Goal: Check status

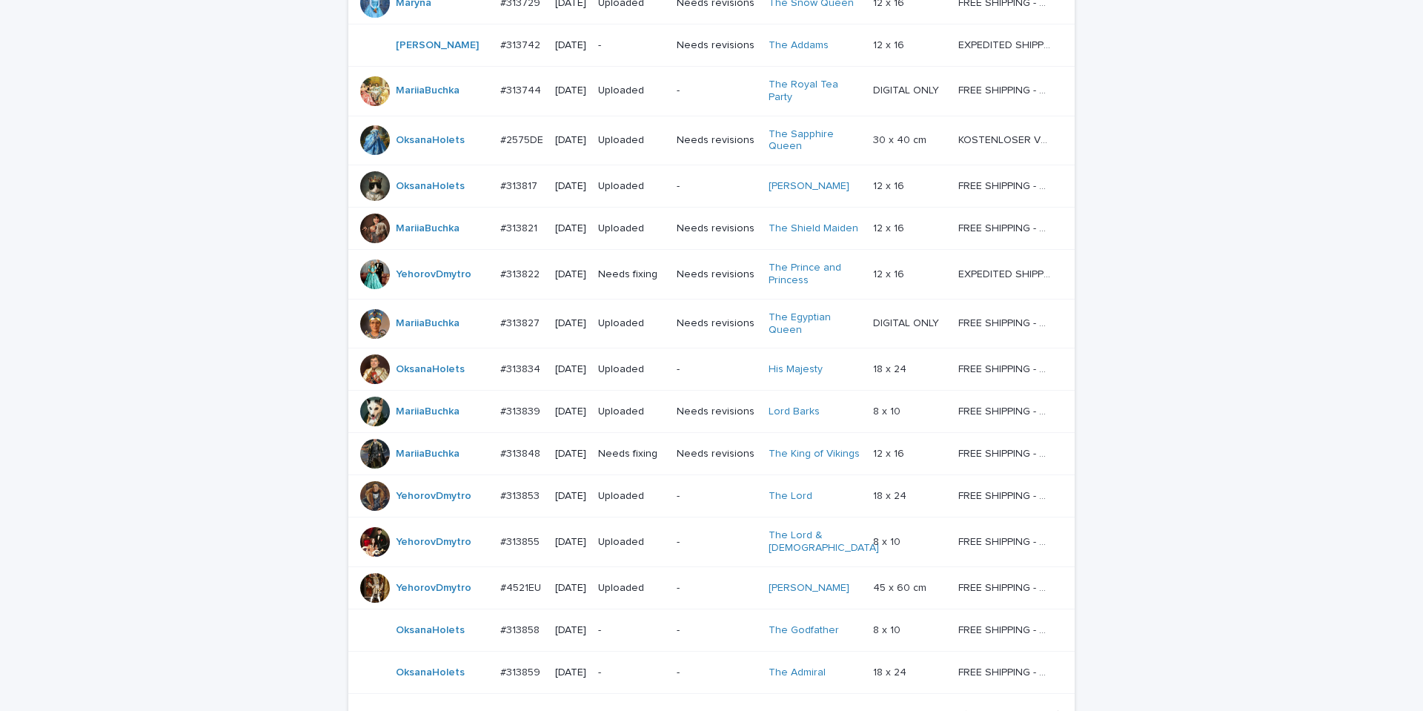
scroll to position [1217, 0]
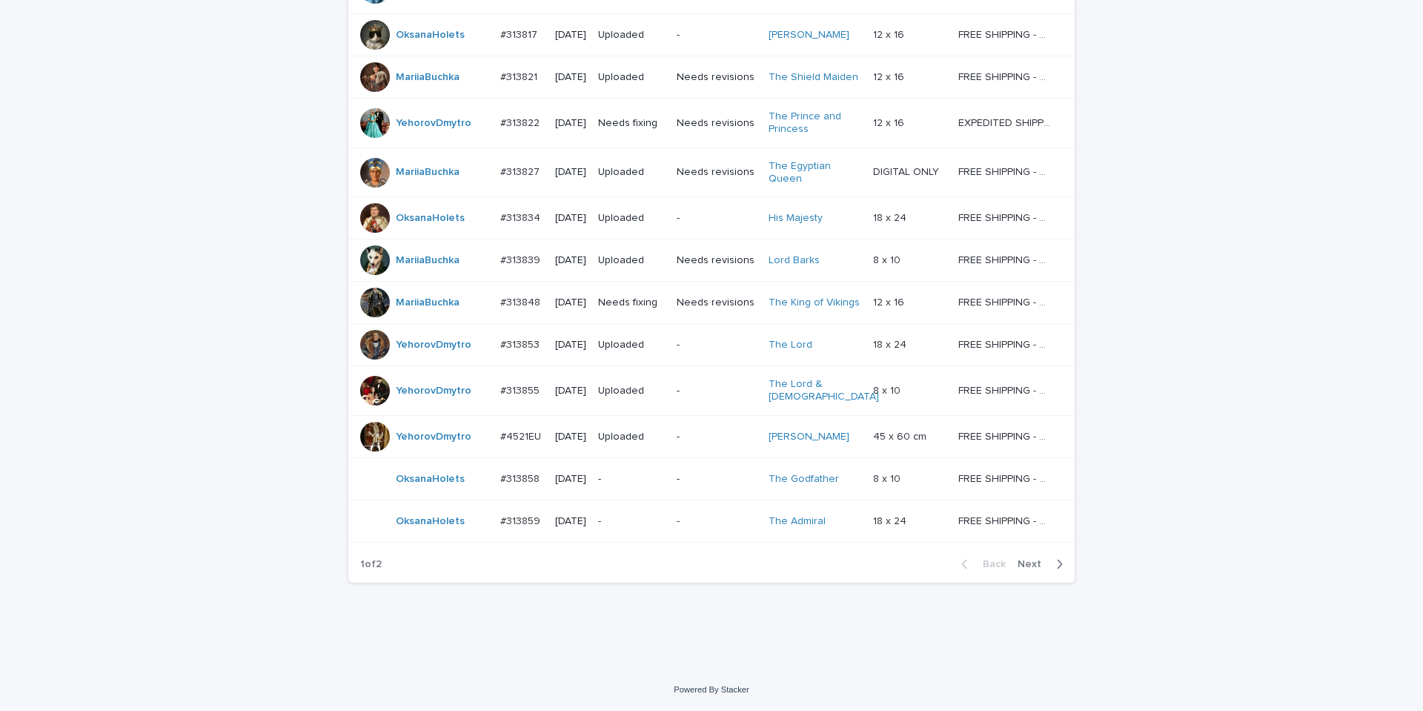
click at [1030, 559] on span "Next" at bounding box center [1033, 564] width 33 height 10
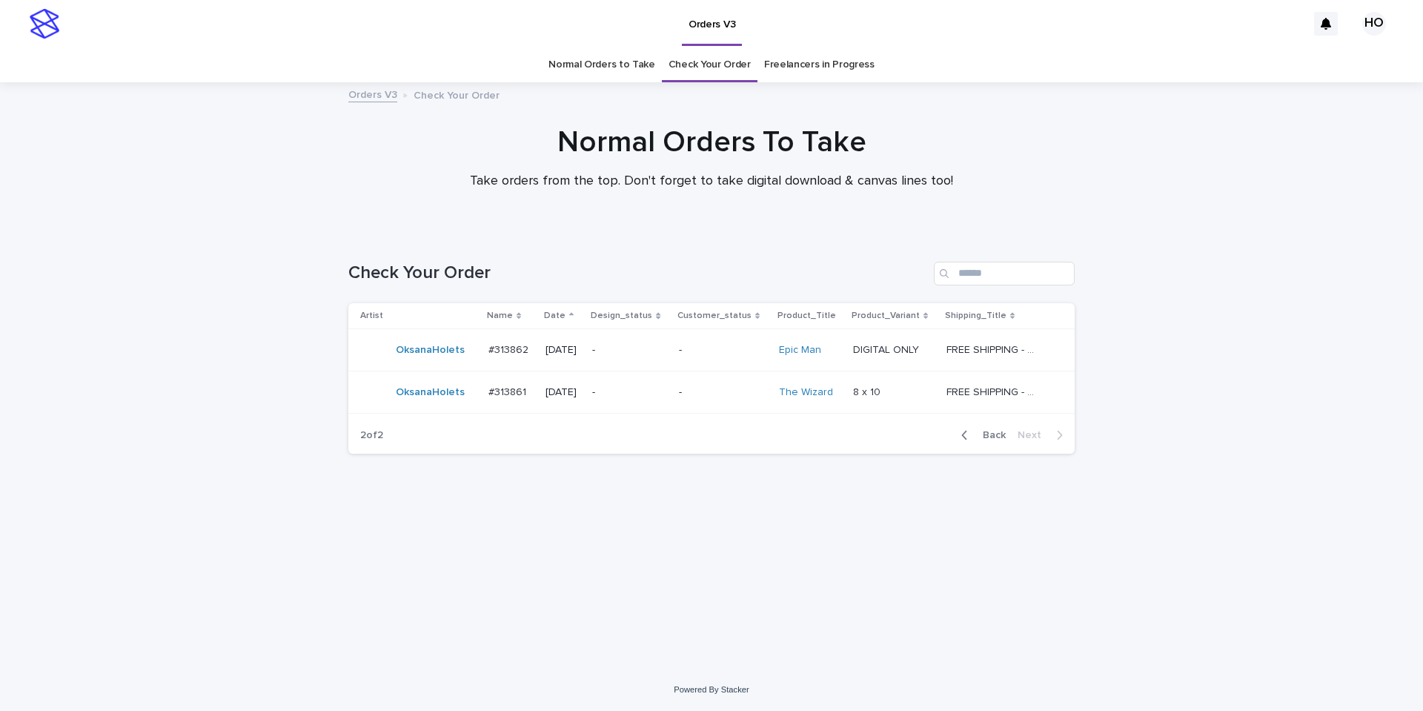
click at [986, 436] on span "Back" at bounding box center [990, 435] width 32 height 10
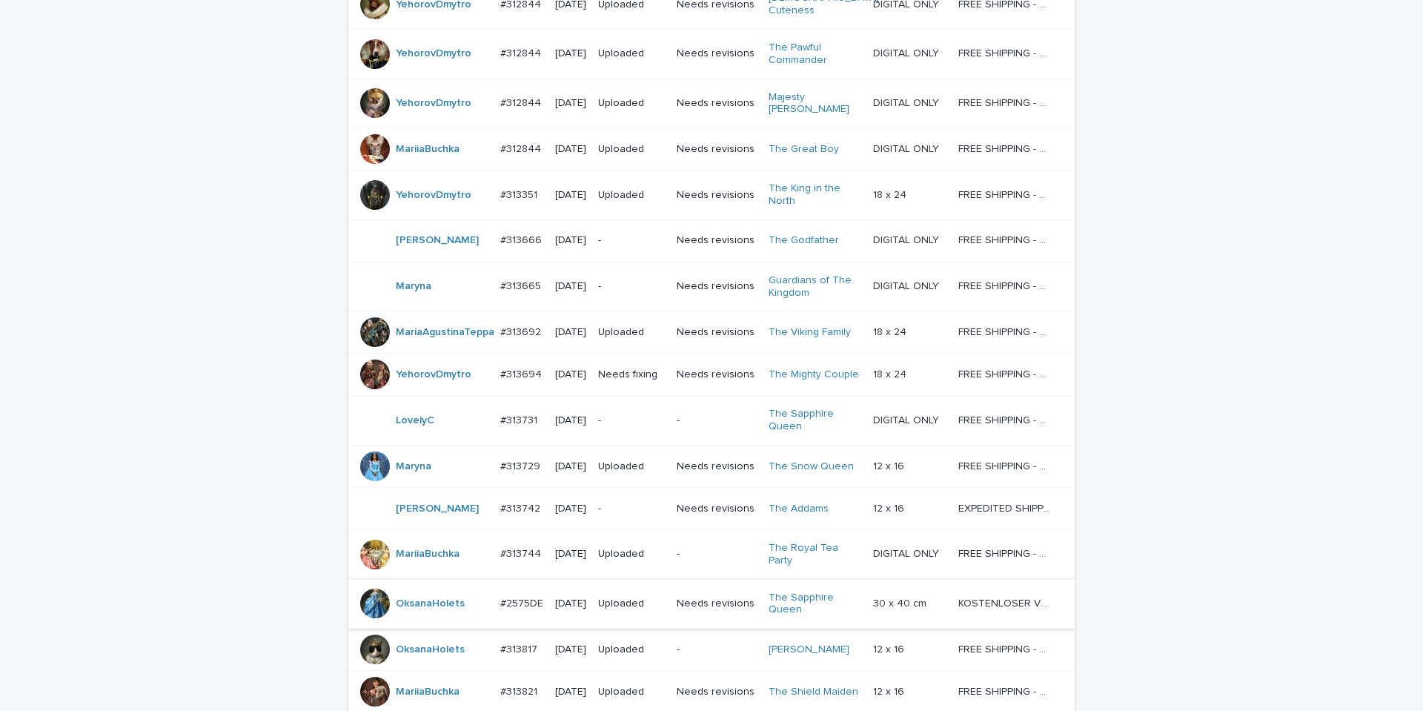
scroll to position [519, 0]
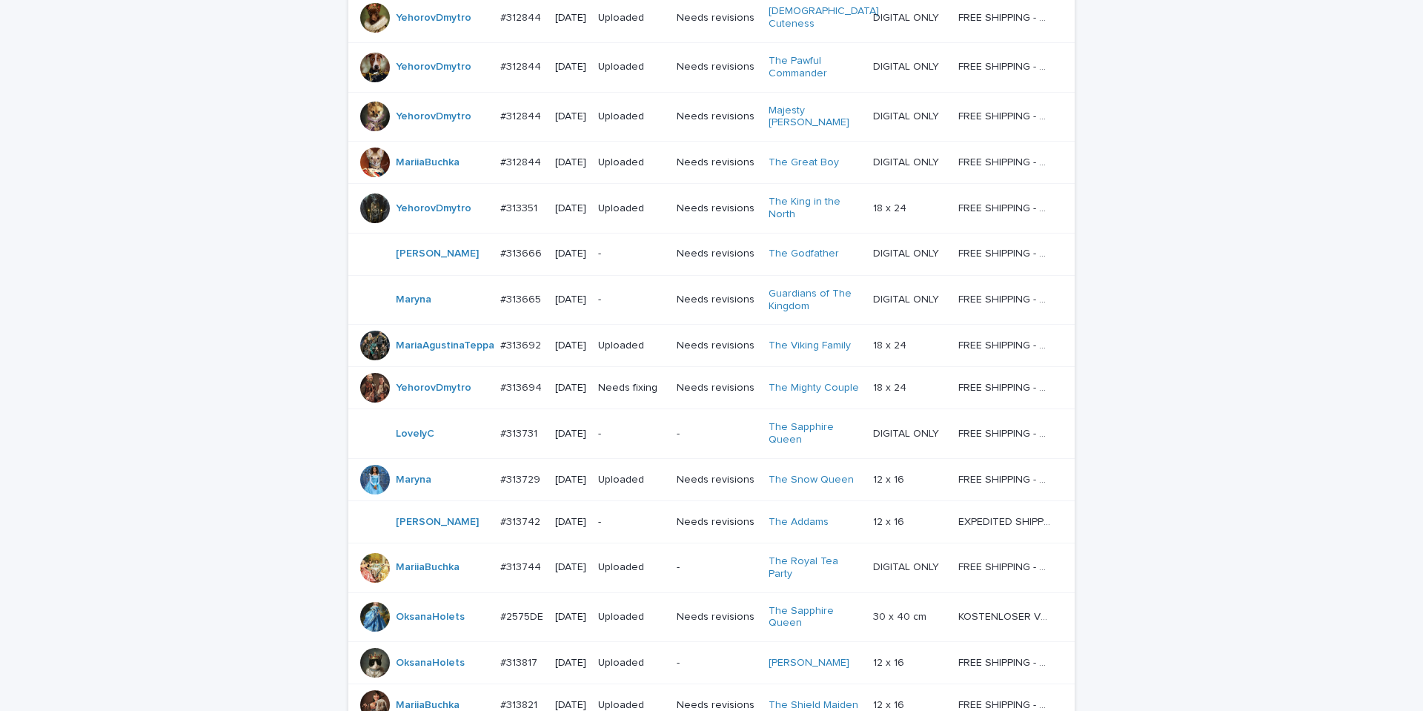
click at [641, 260] on p "-" at bounding box center [631, 253] width 67 height 13
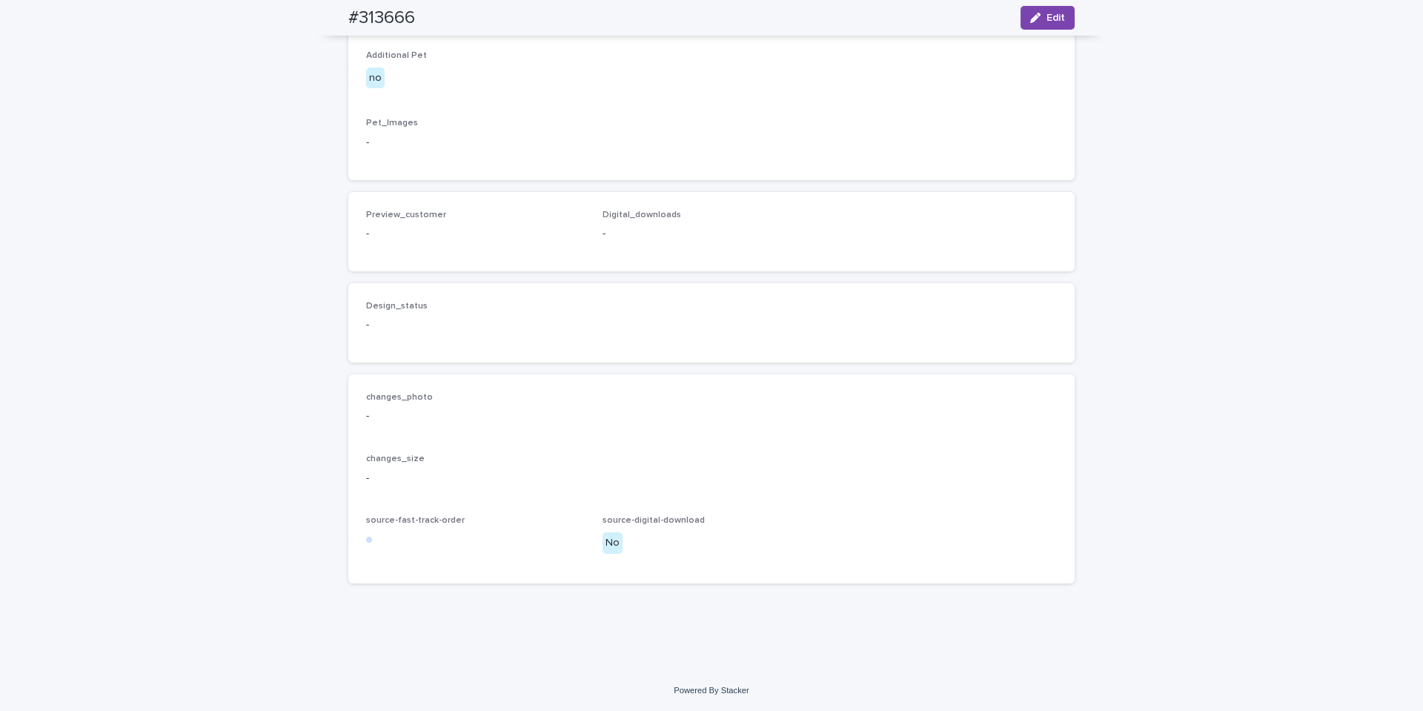
scroll to position [465, 0]
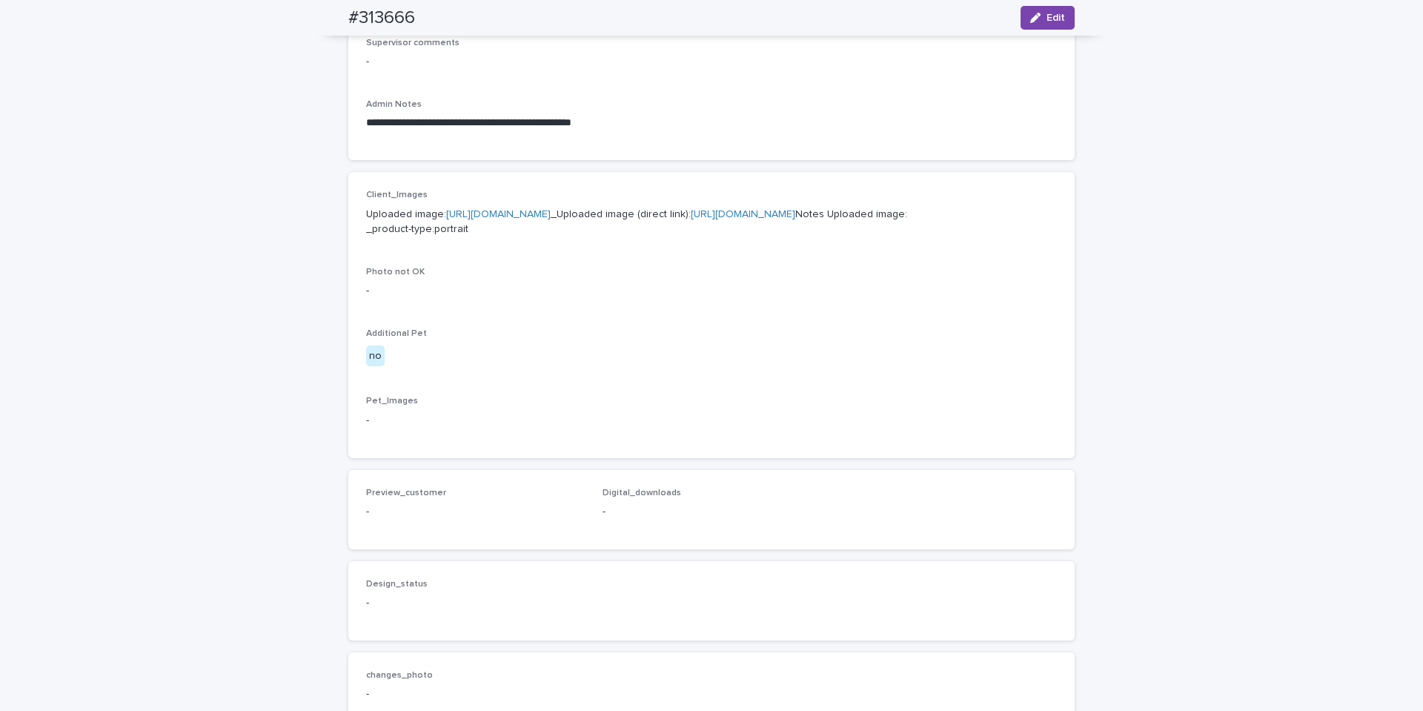
click at [551, 211] on link "[URL][DOMAIN_NAME]" at bounding box center [498, 214] width 104 height 10
click at [691, 219] on link "[URL][DOMAIN_NAME]" at bounding box center [743, 214] width 104 height 10
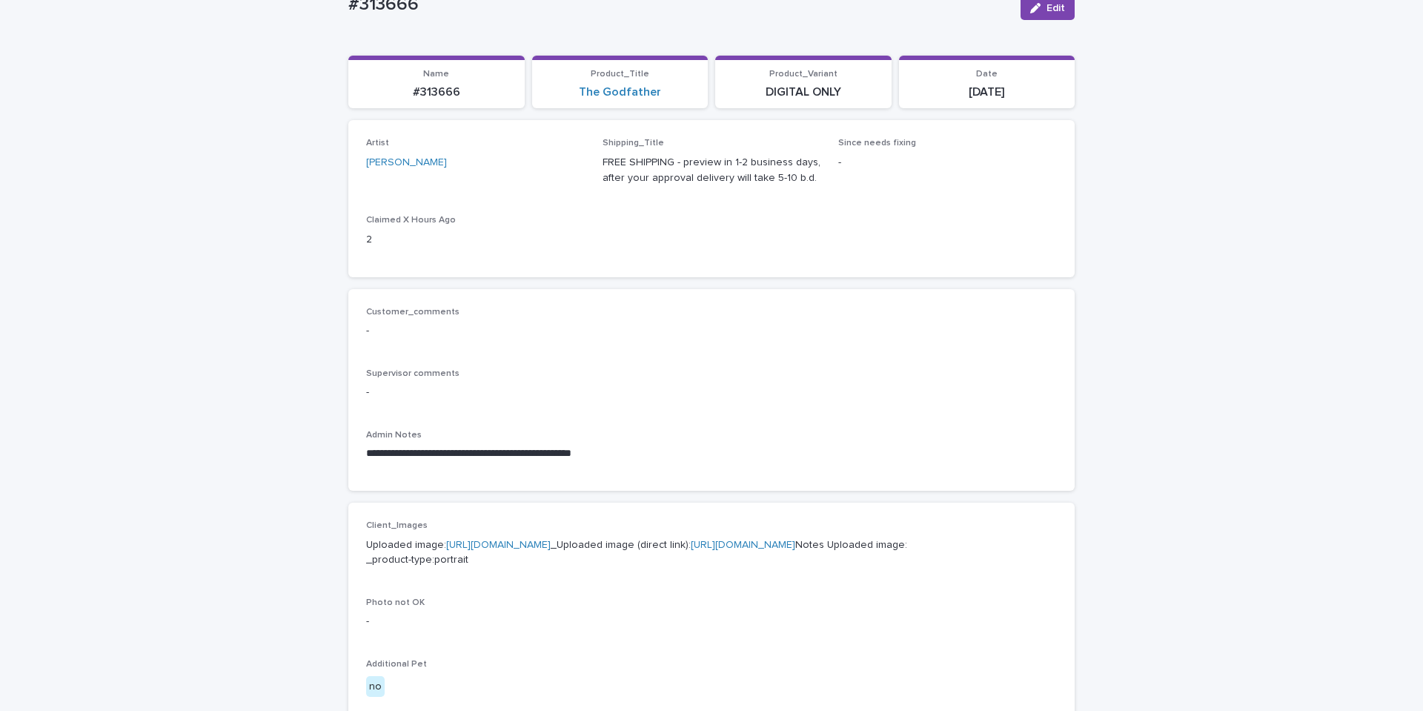
scroll to position [95, 0]
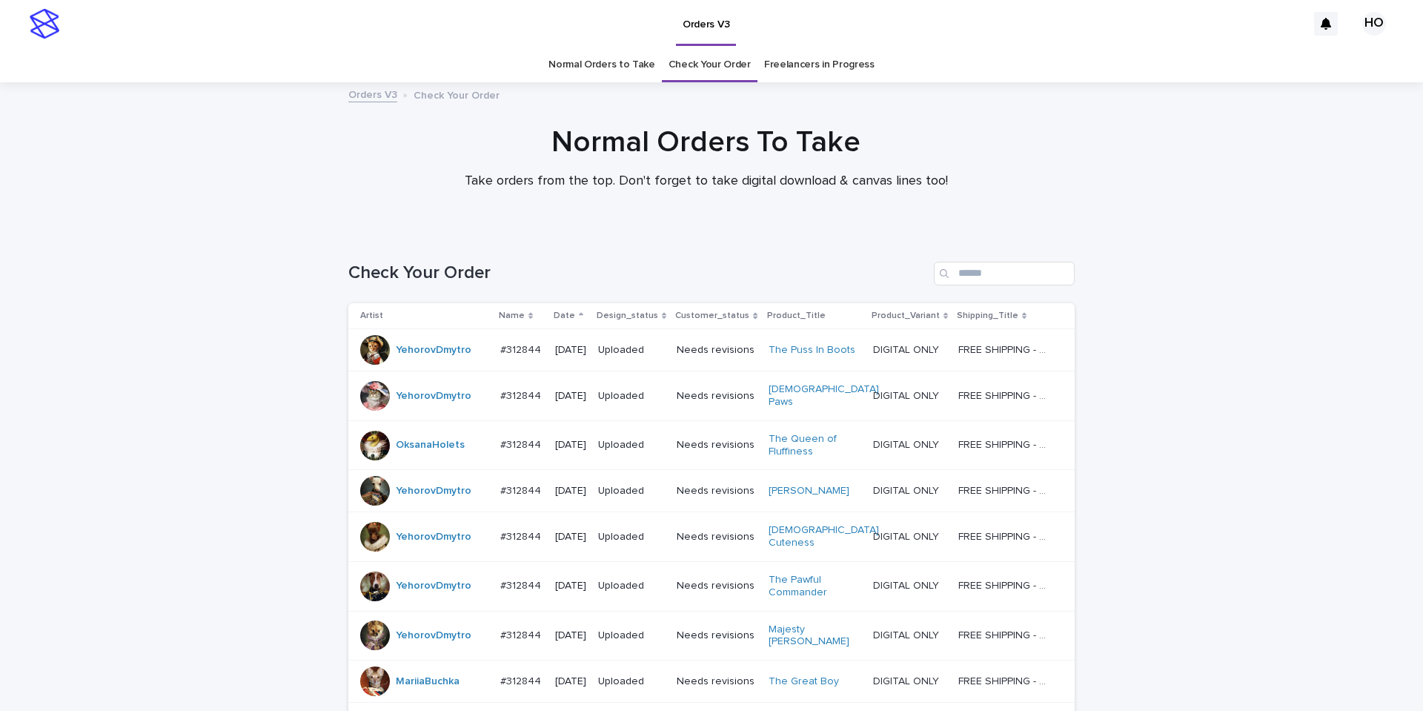
click at [789, 67] on link "Freelancers in Progress" at bounding box center [819, 64] width 110 height 35
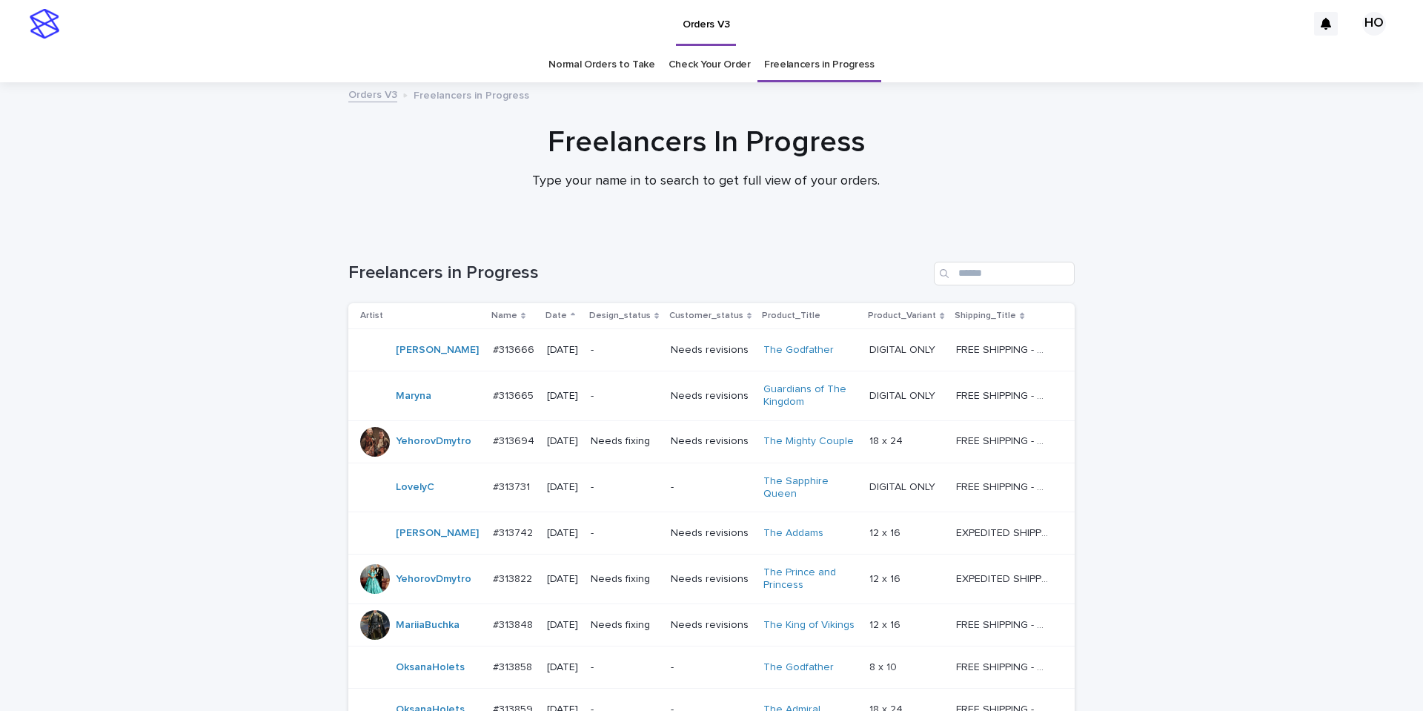
click at [608, 59] on link "Normal Orders to Take" at bounding box center [601, 64] width 107 height 35
